Goal: Information Seeking & Learning: Understand process/instructions

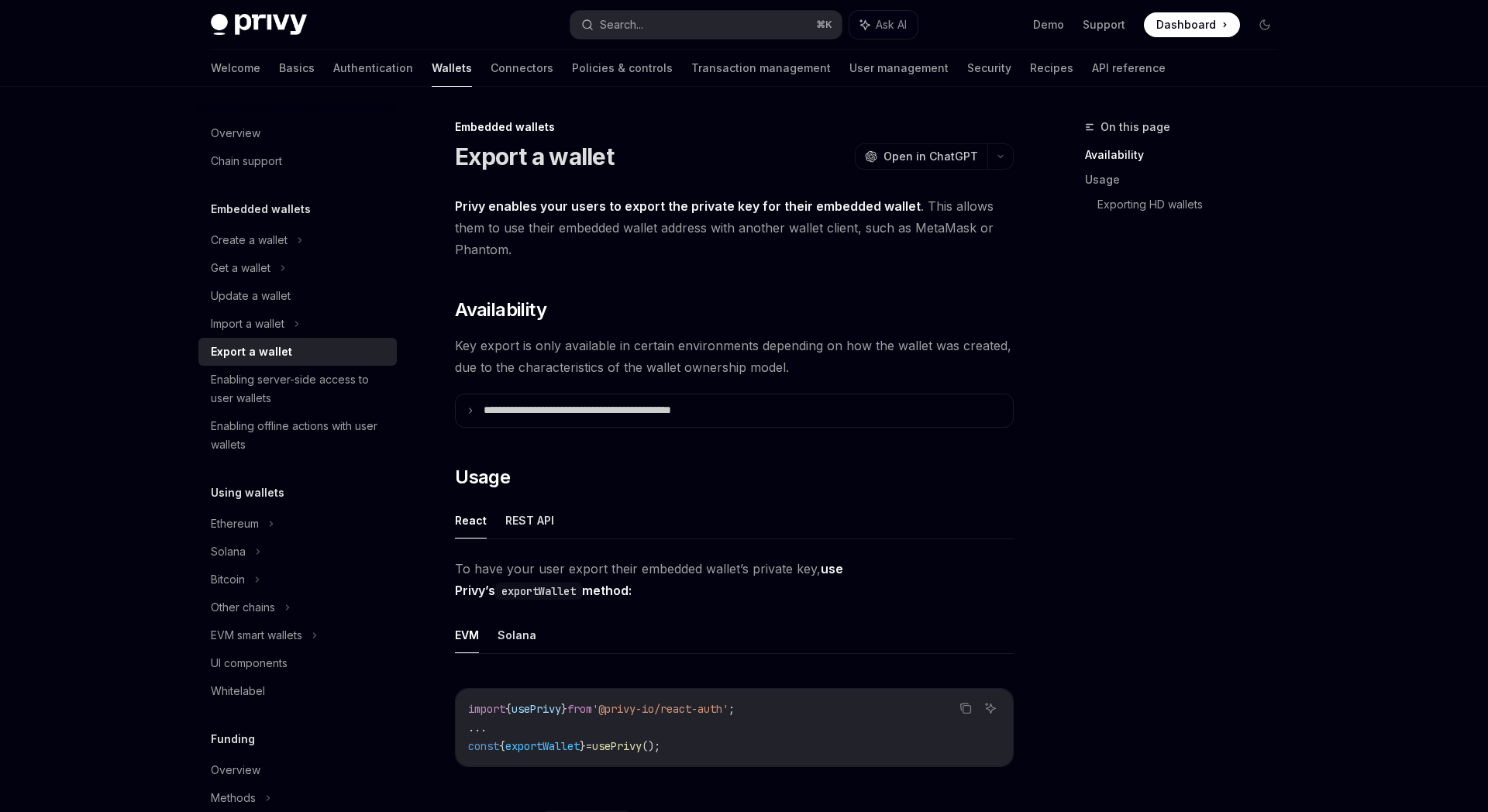
click at [271, 354] on div "Export a wallet" at bounding box center [251, 352] width 81 height 19
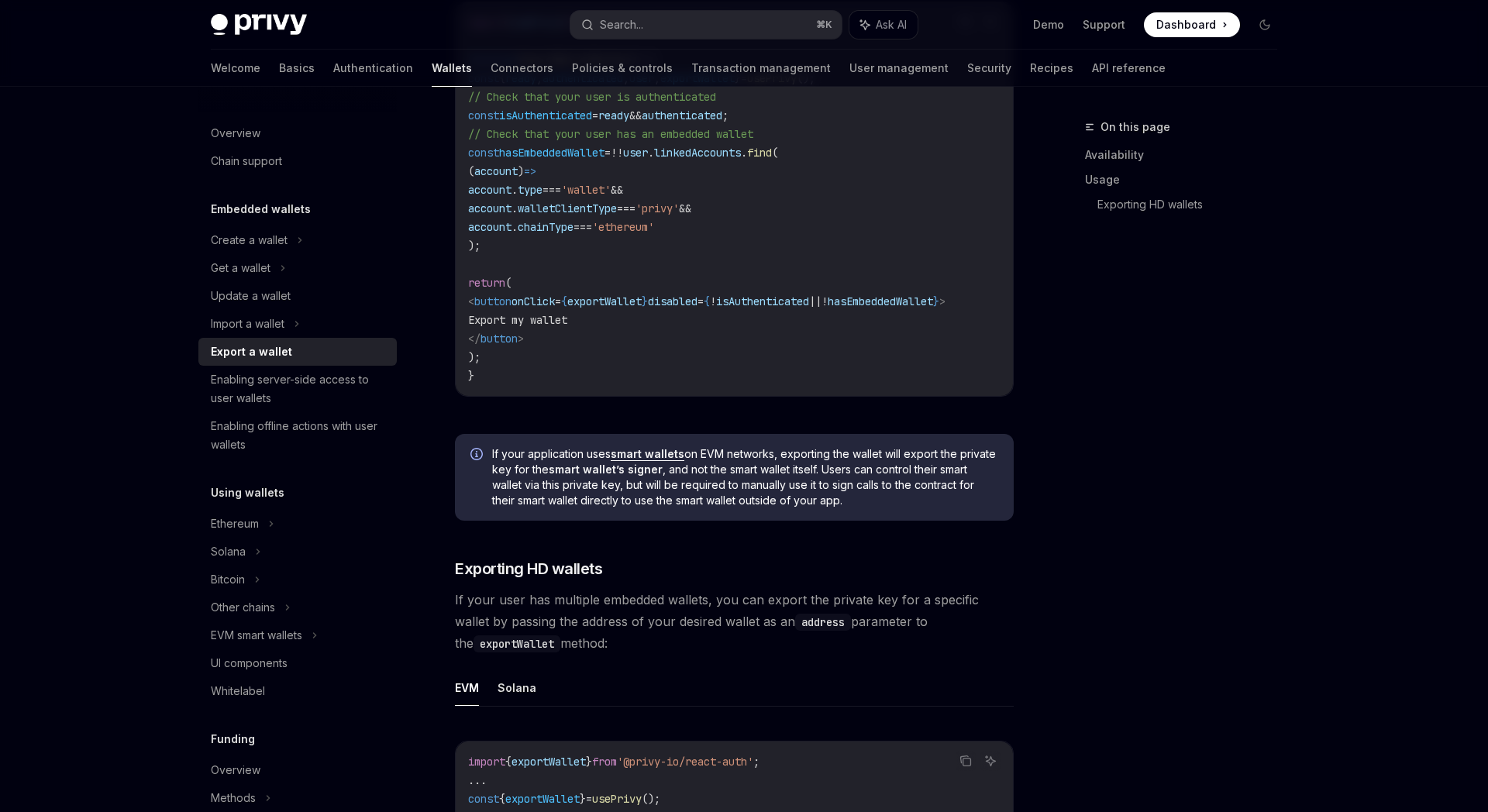
scroll to position [982, 0]
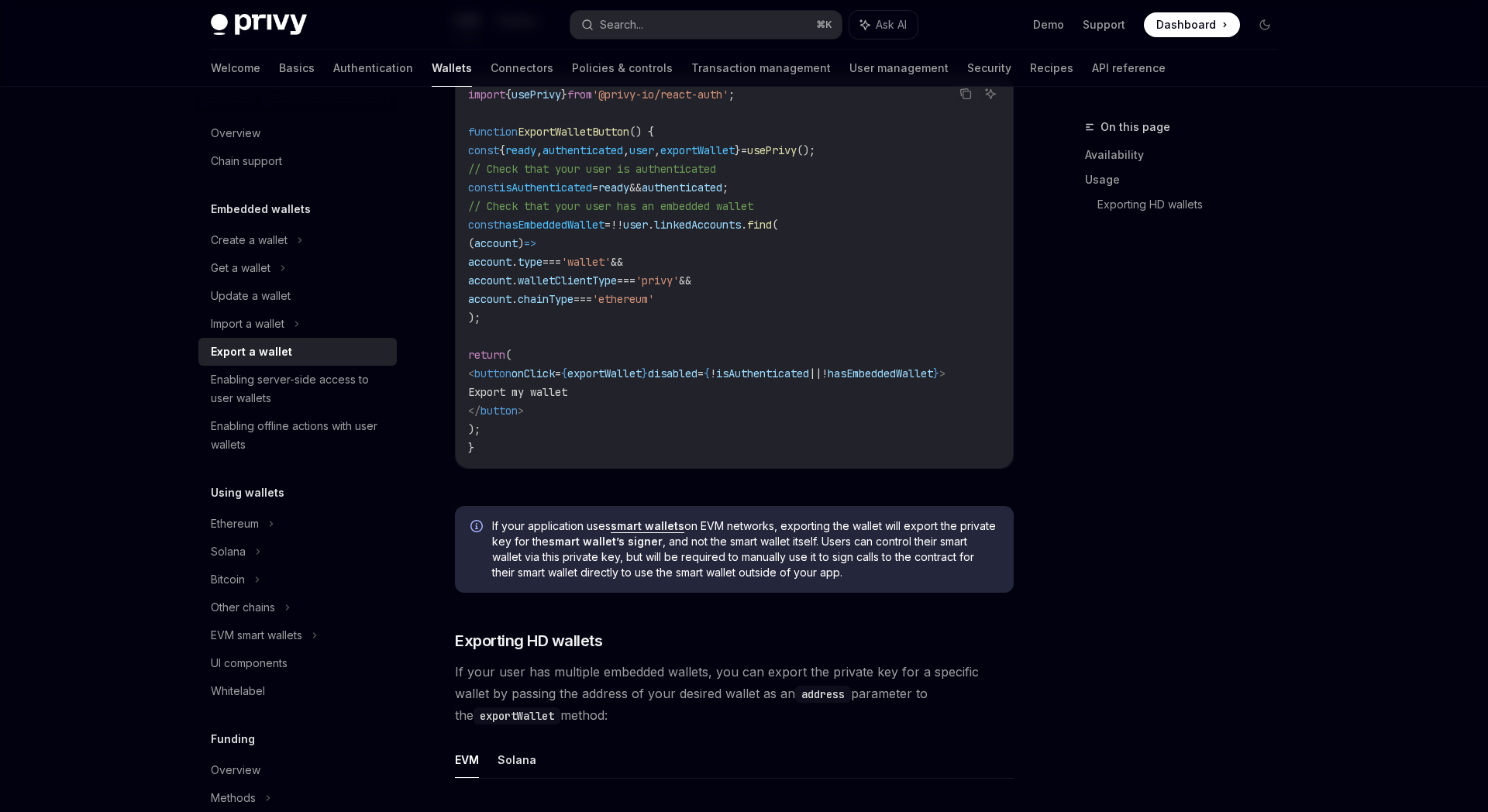
click at [277, 31] on img at bounding box center [259, 25] width 96 height 22
type textarea "*"
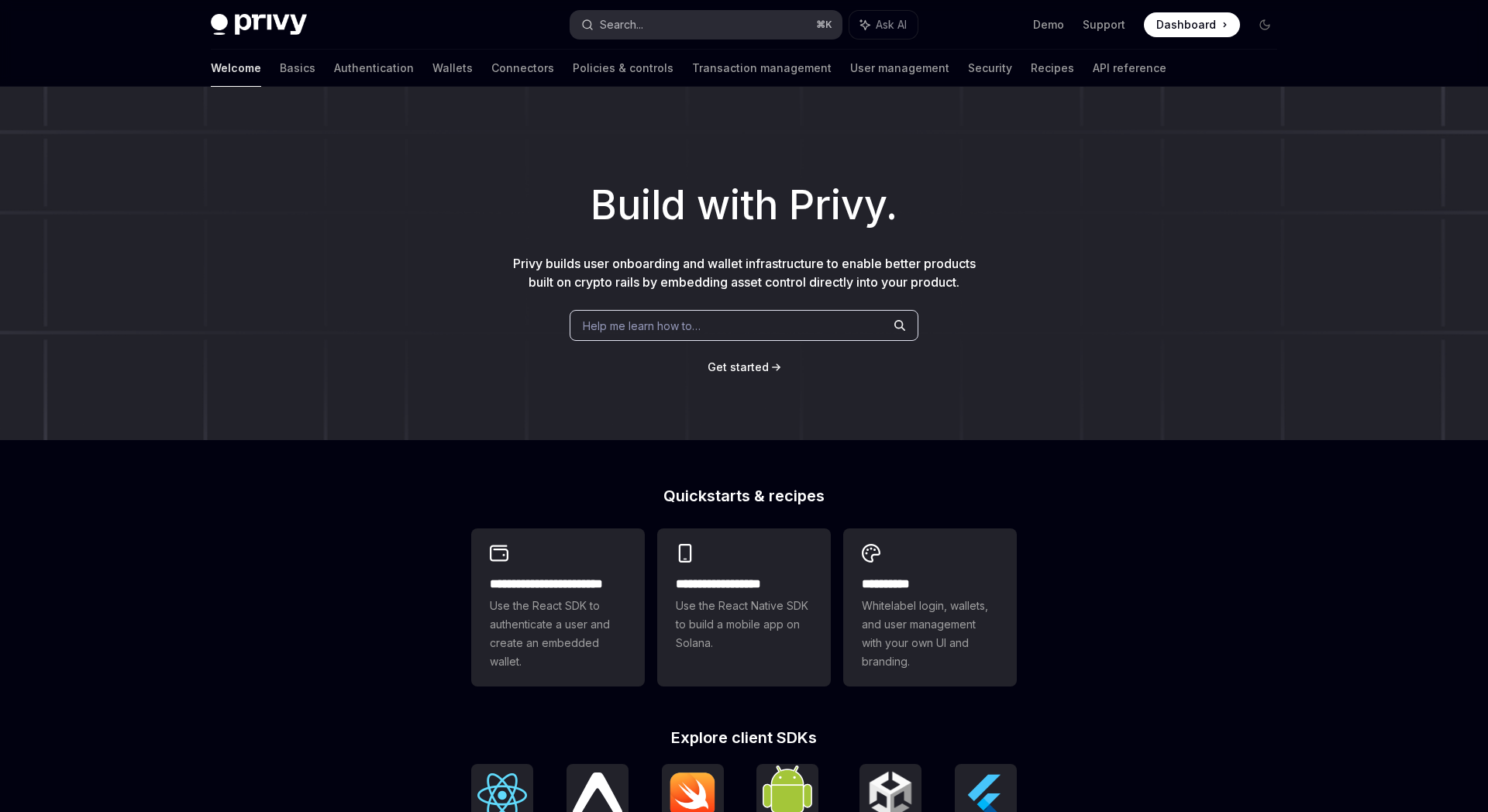
click at [652, 26] on button "Search... ⌘ K" at bounding box center [706, 25] width 272 height 28
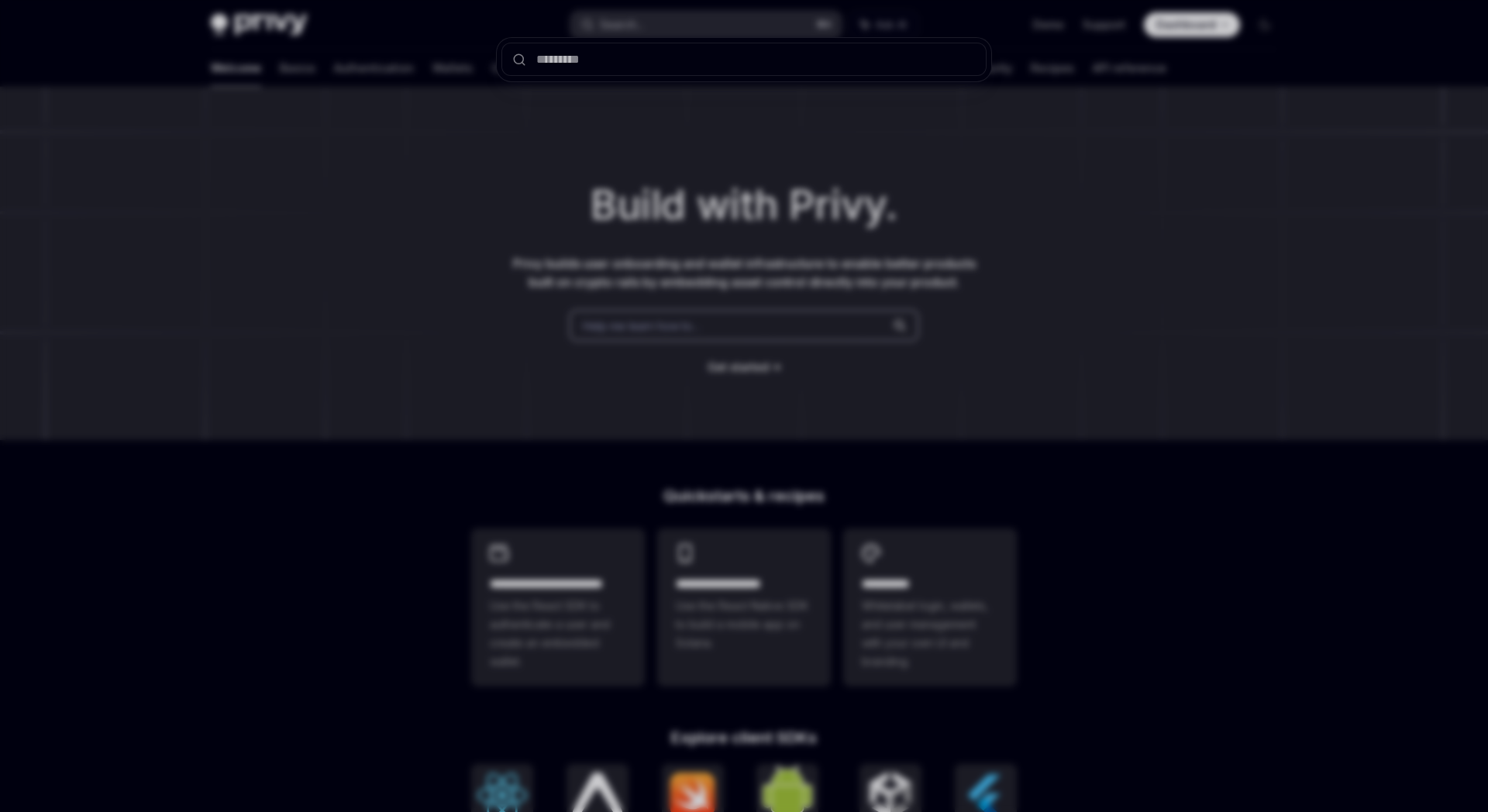
type input "*"
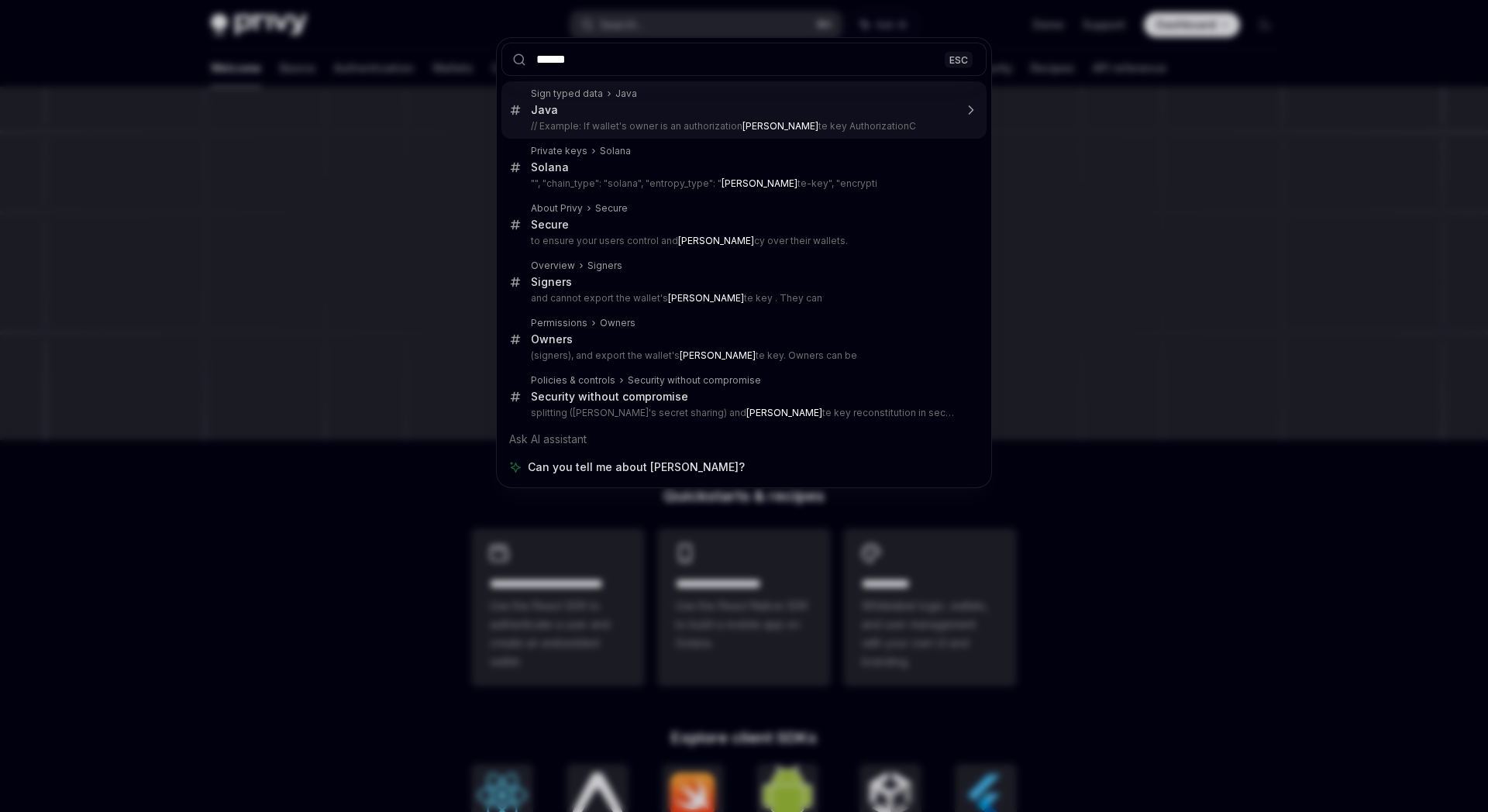
type input "*******"
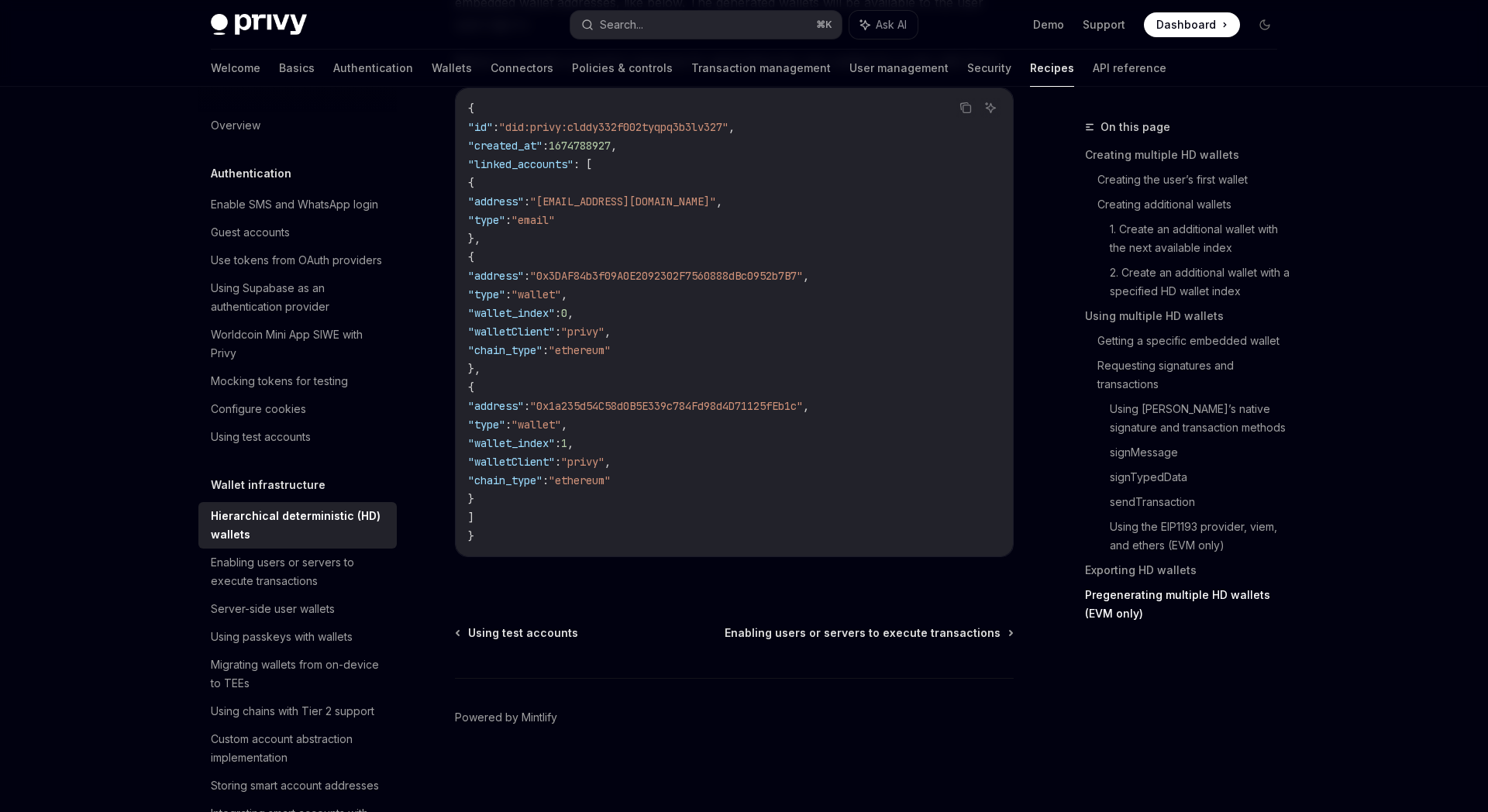
click at [353, 76] on div "Welcome Basics Authentication Wallets Connectors Policies & controls Transactio…" at bounding box center [688, 69] width 955 height 37
click at [431, 71] on link "Wallets" at bounding box center [452, 69] width 41 height 37
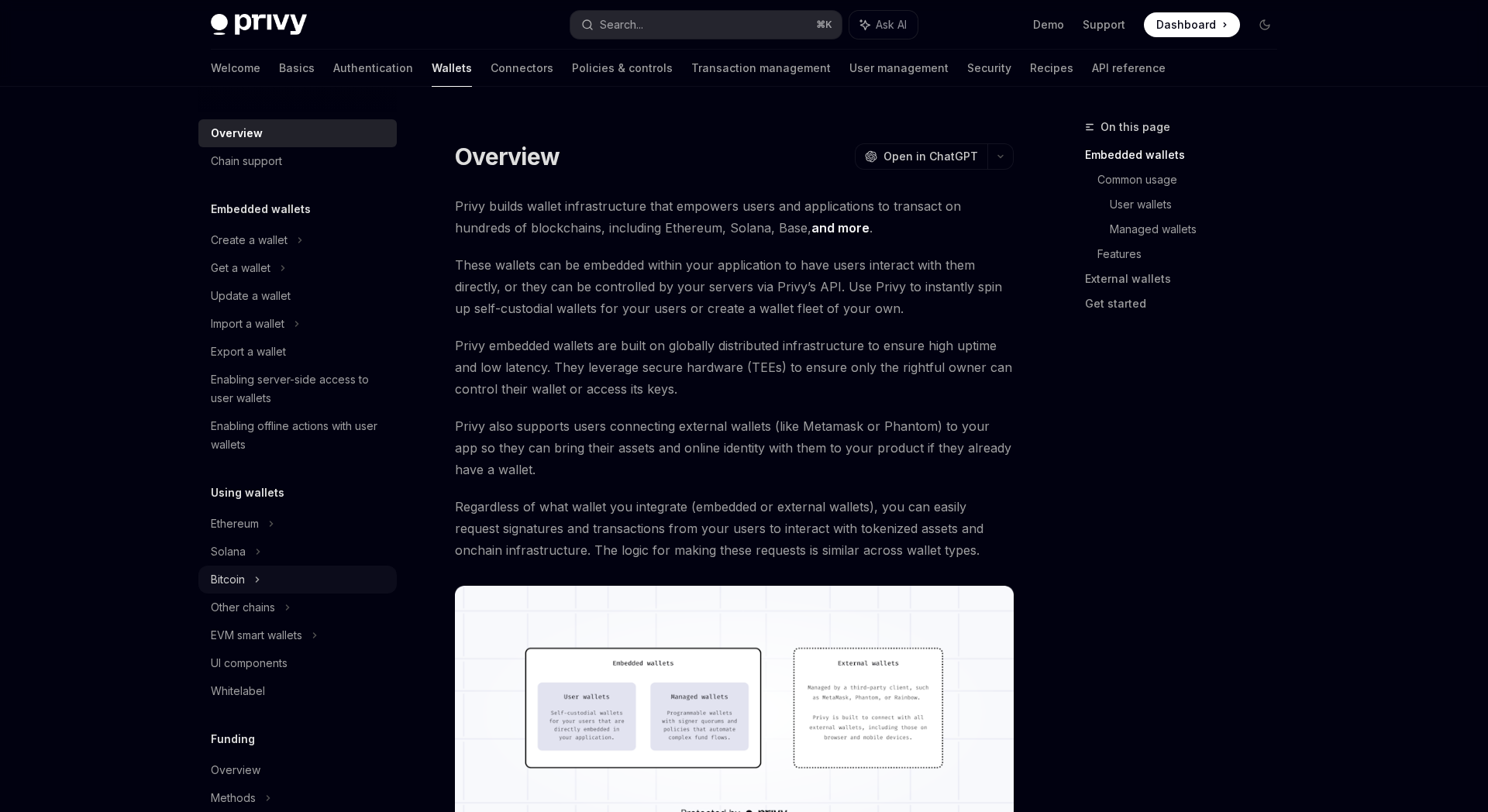
click at [244, 581] on div "Bitcoin" at bounding box center [228, 579] width 34 height 19
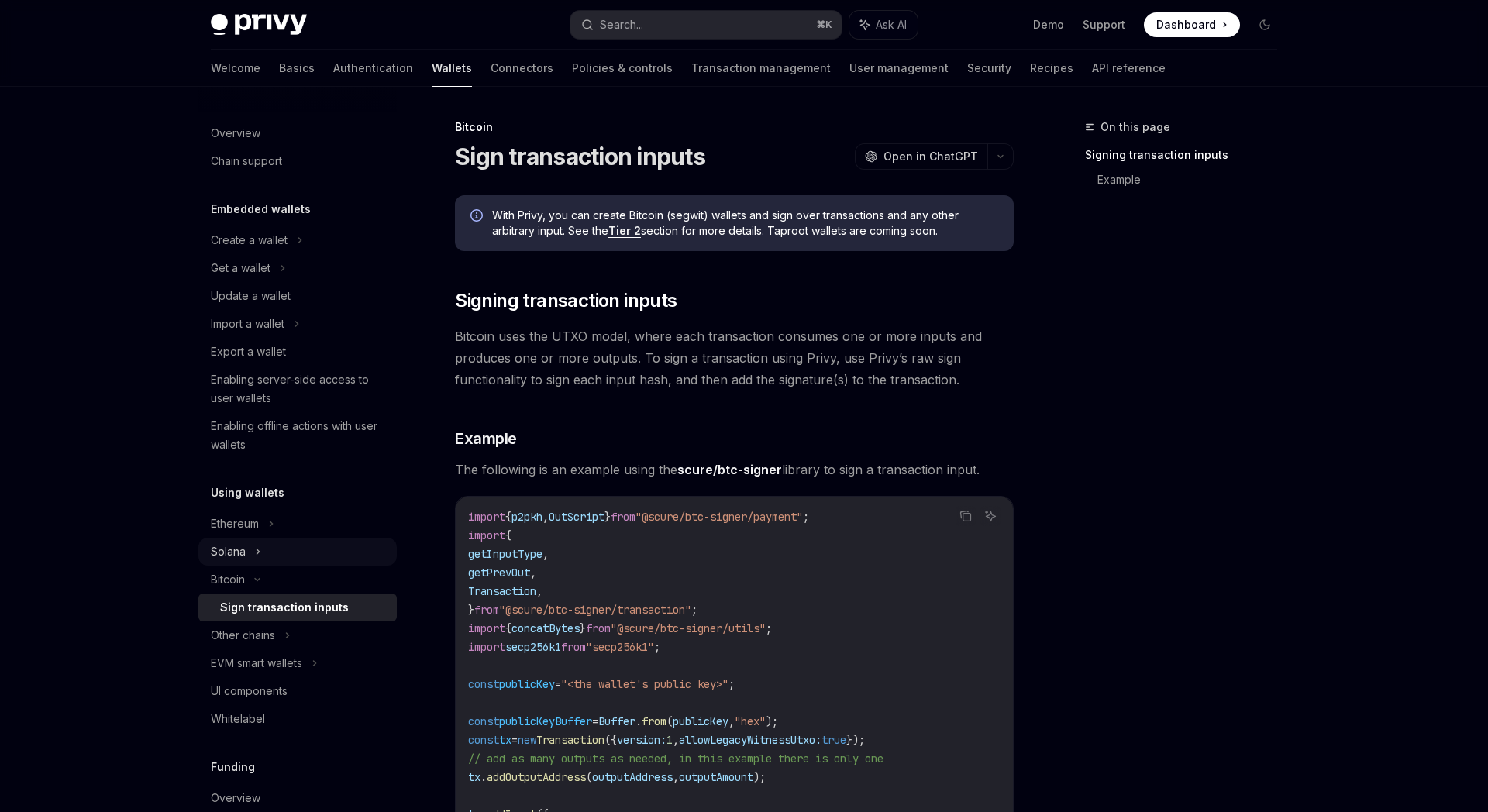
click at [241, 282] on div "Solana" at bounding box center [297, 267] width 198 height 28
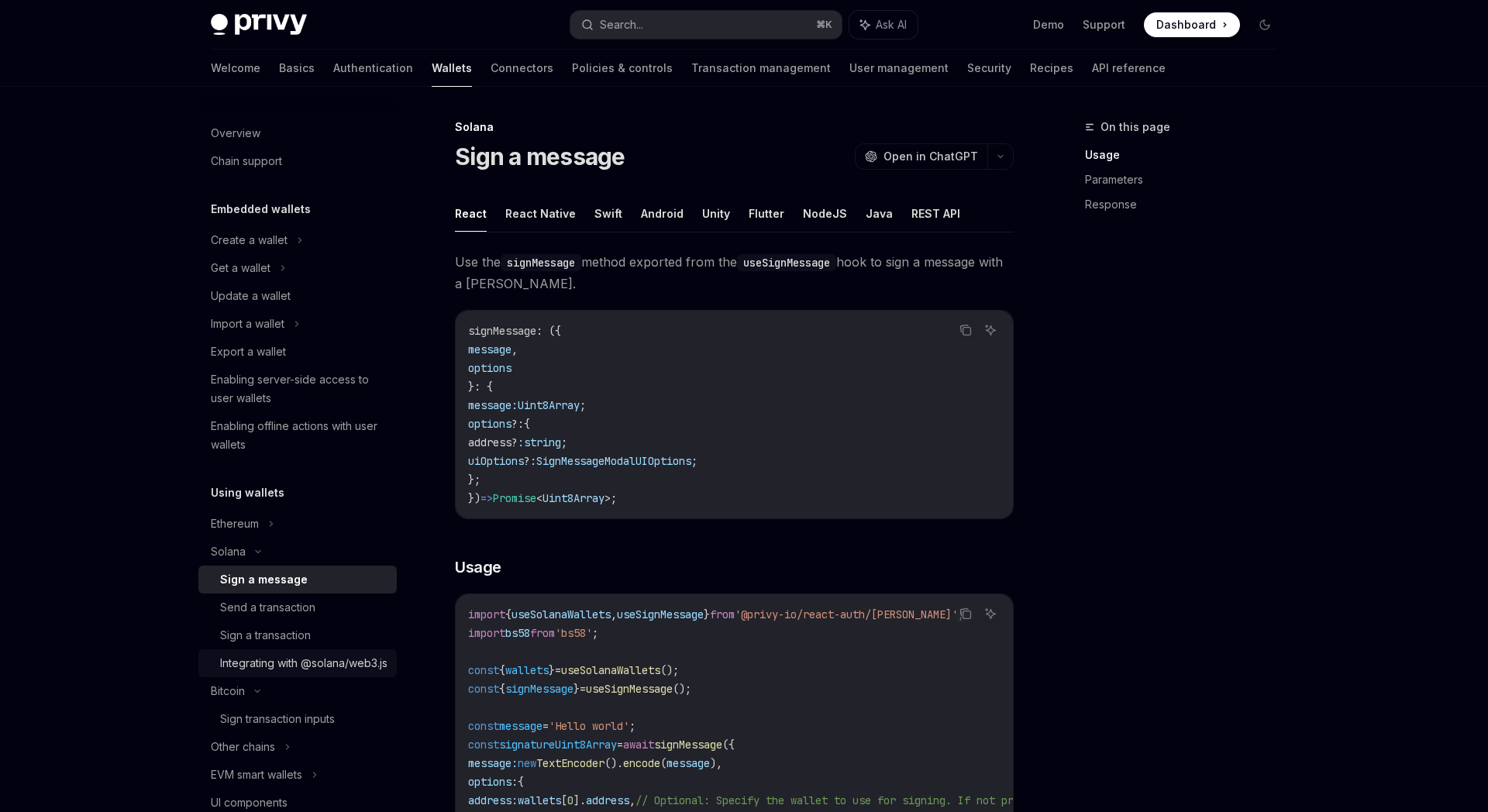
click at [288, 669] on div "Integrating with @solana/web3.js" at bounding box center [304, 663] width 167 height 19
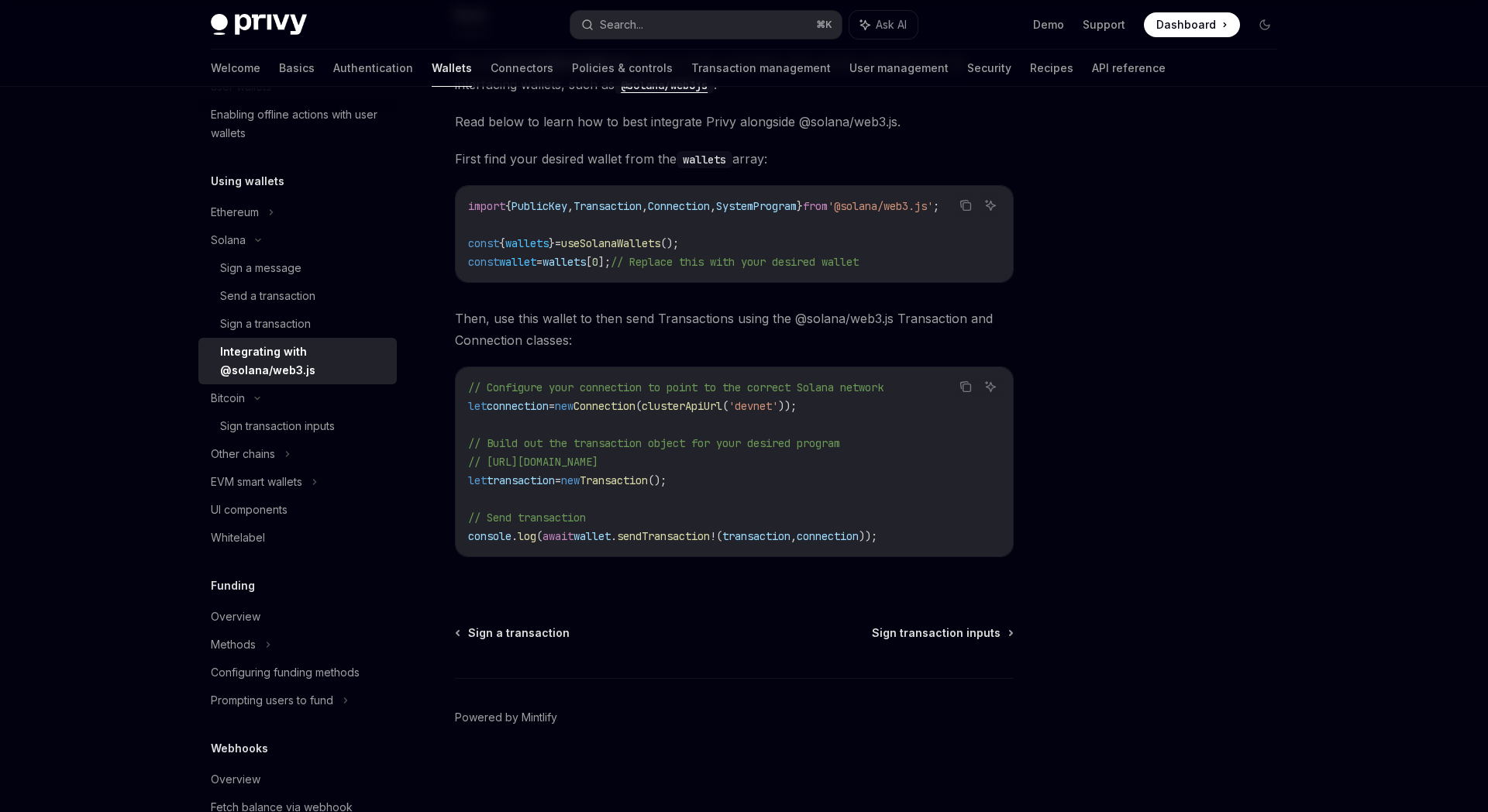
scroll to position [14, 0]
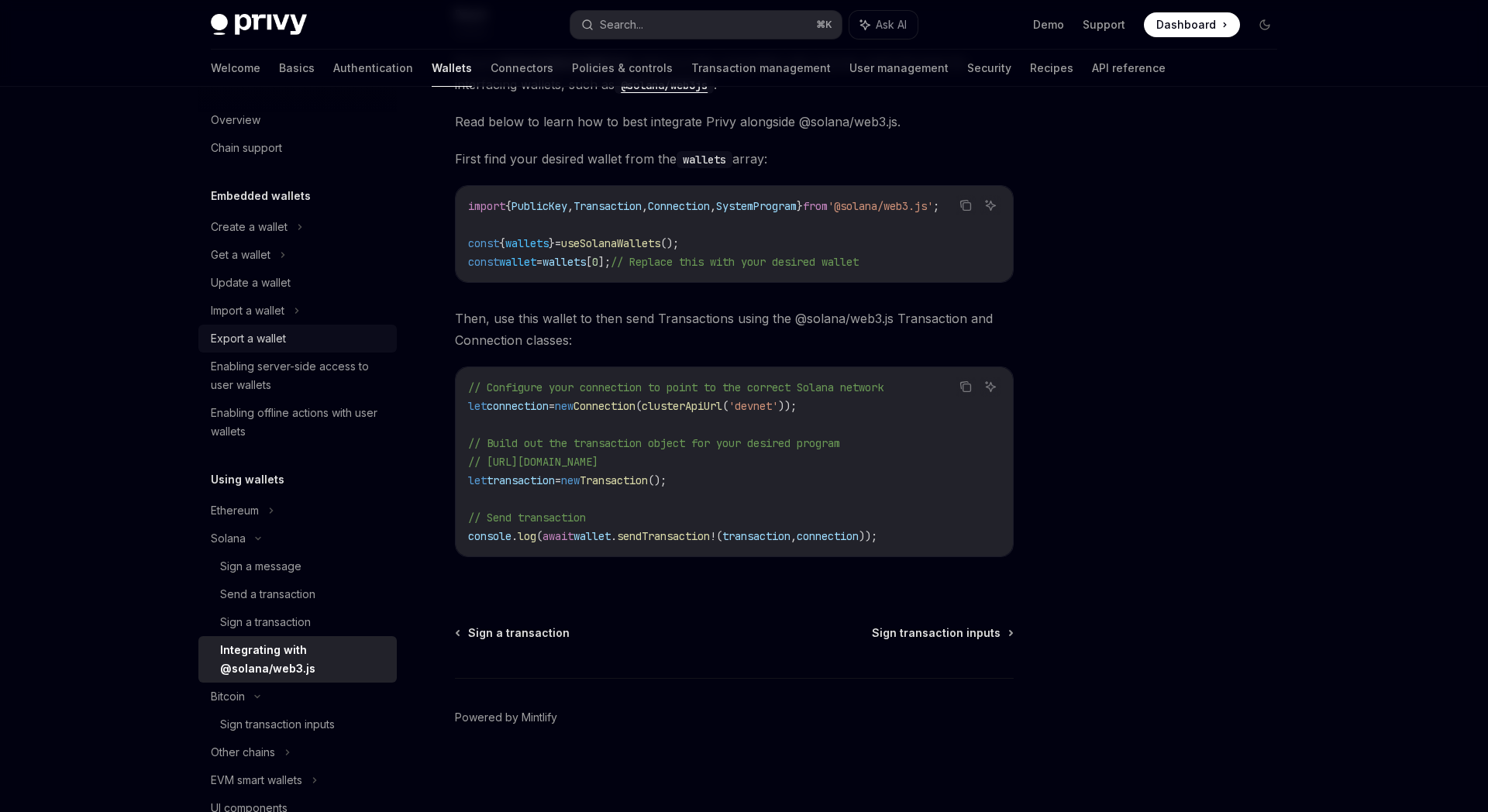
click at [277, 339] on div "Export a wallet" at bounding box center [248, 338] width 75 height 19
type textarea "*"
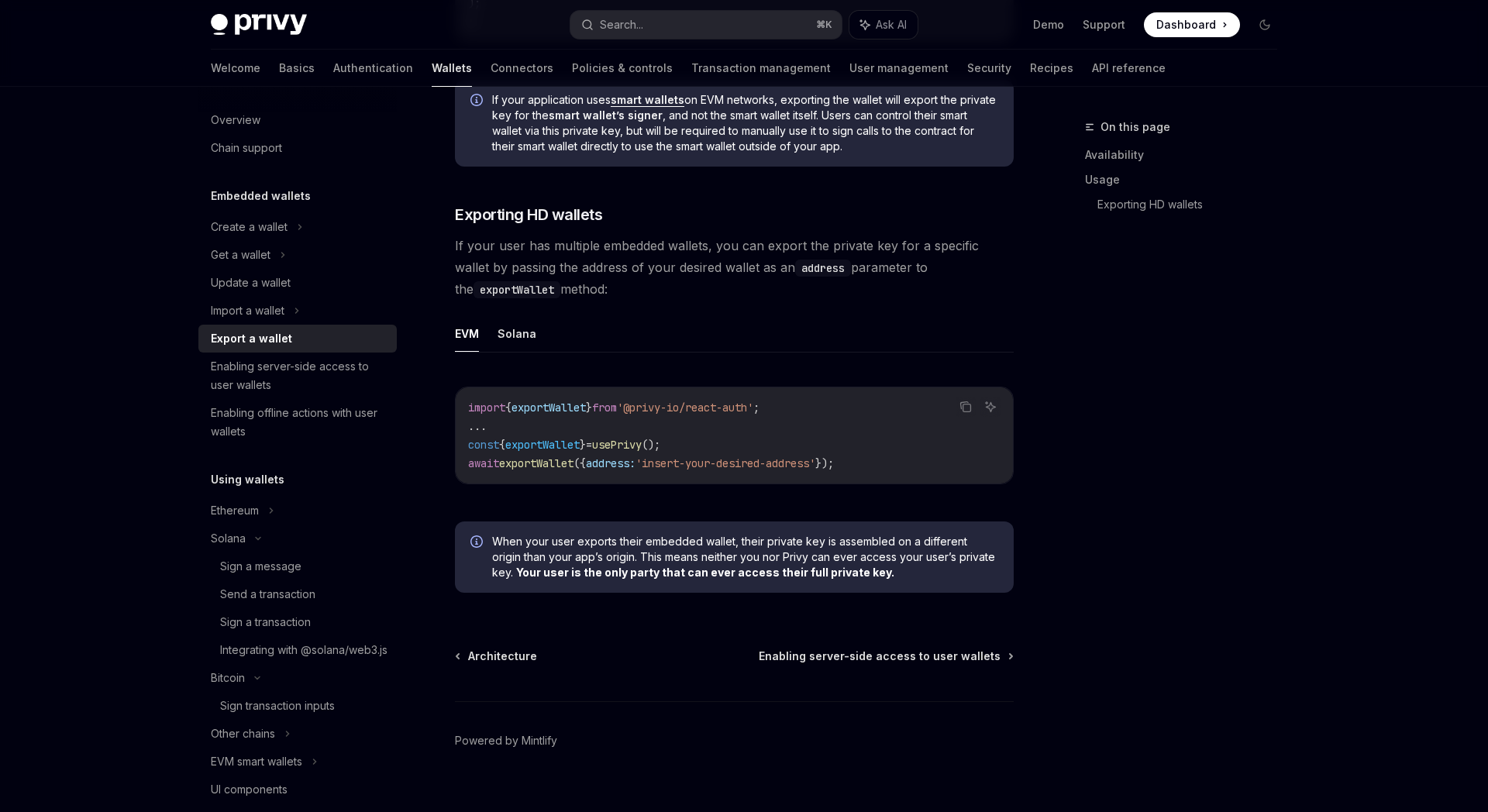
scroll to position [1436, 0]
